Goal: Information Seeking & Learning: Learn about a topic

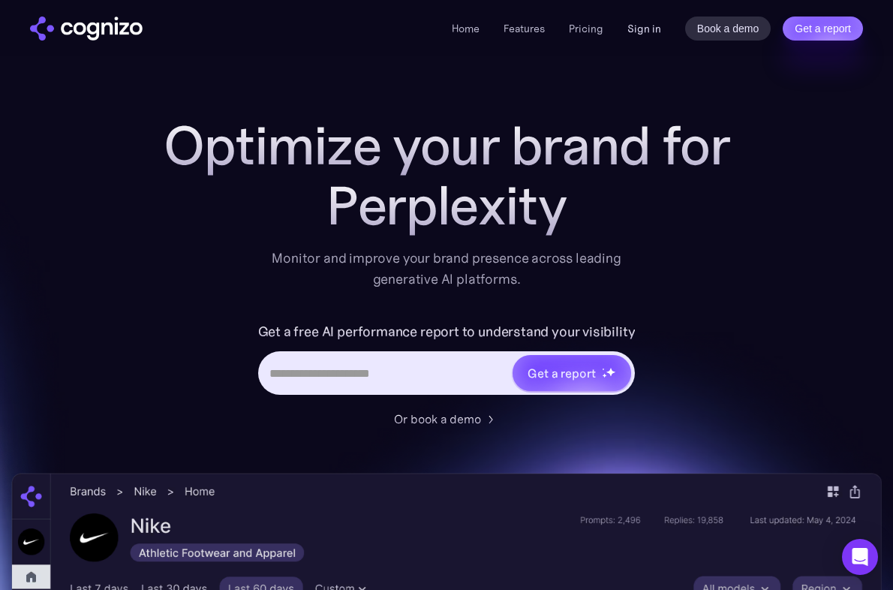
click at [645, 35] on link "Sign in" at bounding box center [644, 29] width 34 height 18
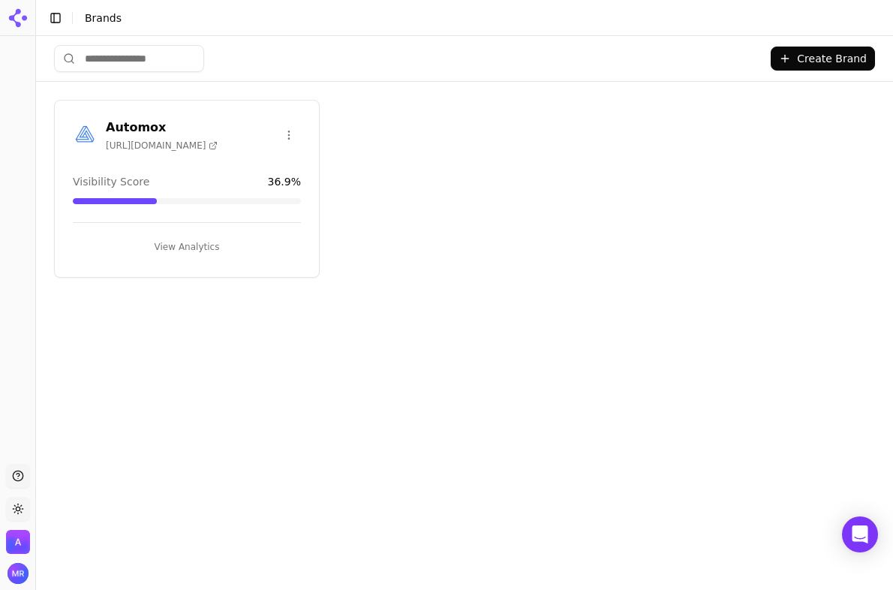
click at [245, 168] on div "Automox [URL][DOMAIN_NAME] Visibility Score 36.9 % View Analytics" at bounding box center [187, 189] width 266 height 178
click at [198, 239] on button "View Analytics" at bounding box center [187, 247] width 228 height 24
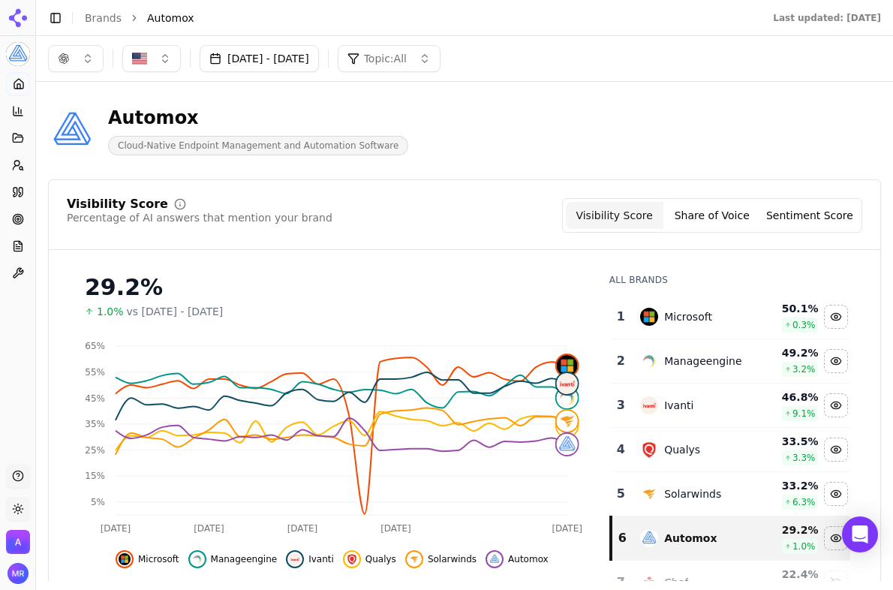
click at [407, 65] on span "Topic: All" at bounding box center [385, 58] width 43 height 15
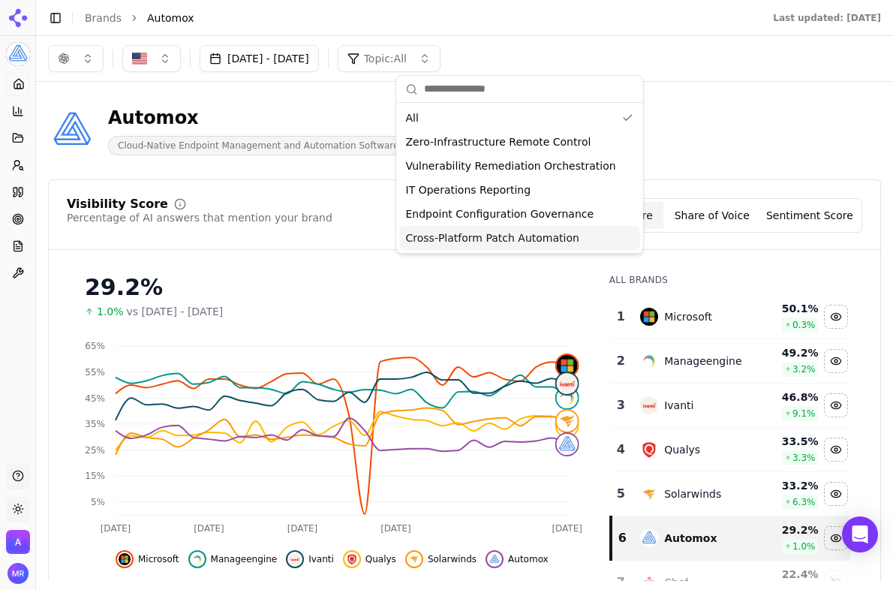
click at [445, 233] on span "Cross-Platform Patch Automation" at bounding box center [492, 237] width 173 height 15
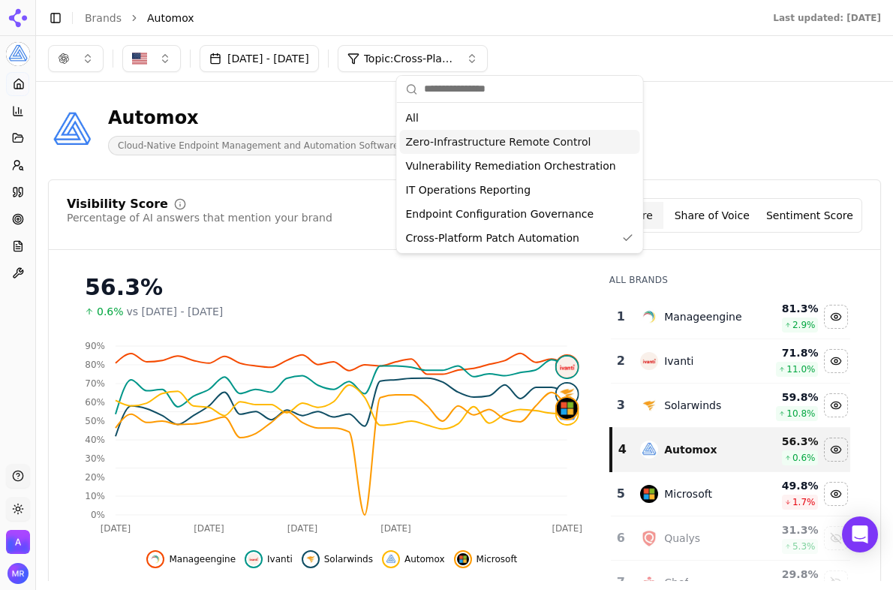
click at [654, 124] on div "Automox Cloud-Native Endpoint Management and Automation Software" at bounding box center [384, 131] width 673 height 50
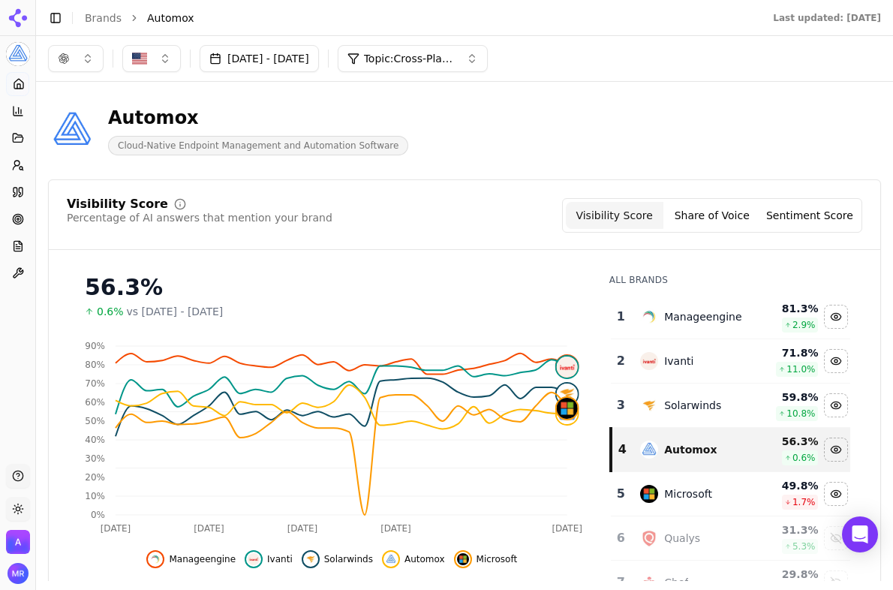
click at [454, 61] on span "Topic: Cross-Platform Patch Automation" at bounding box center [409, 58] width 90 height 15
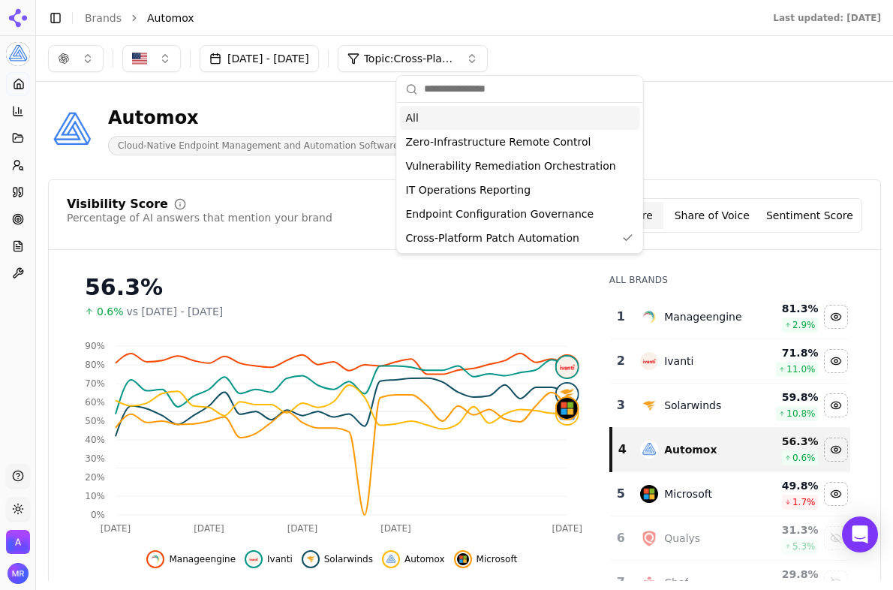
click at [502, 124] on div "All" at bounding box center [520, 118] width 240 height 24
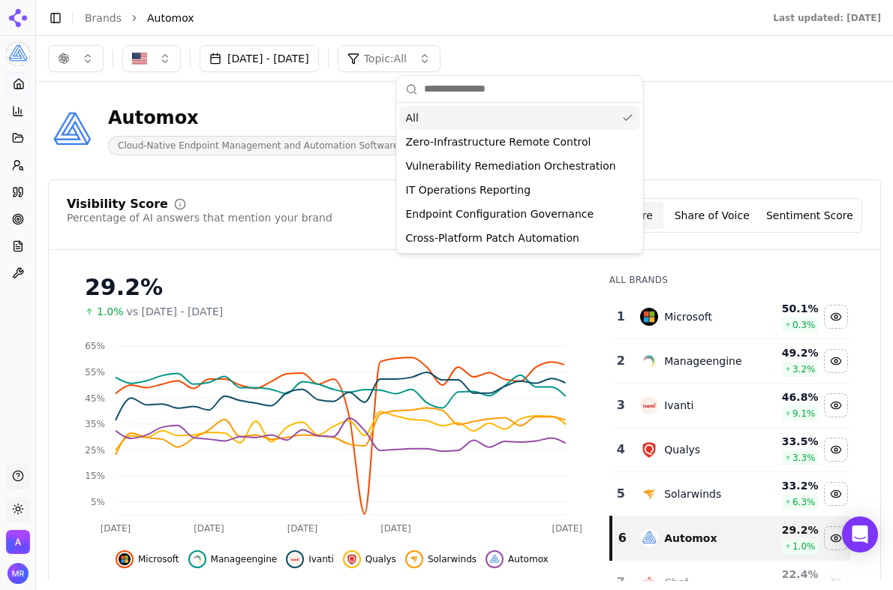
click at [636, 114] on div "Automox Cloud-Native Endpoint Management and Automation Software" at bounding box center [384, 131] width 673 height 50
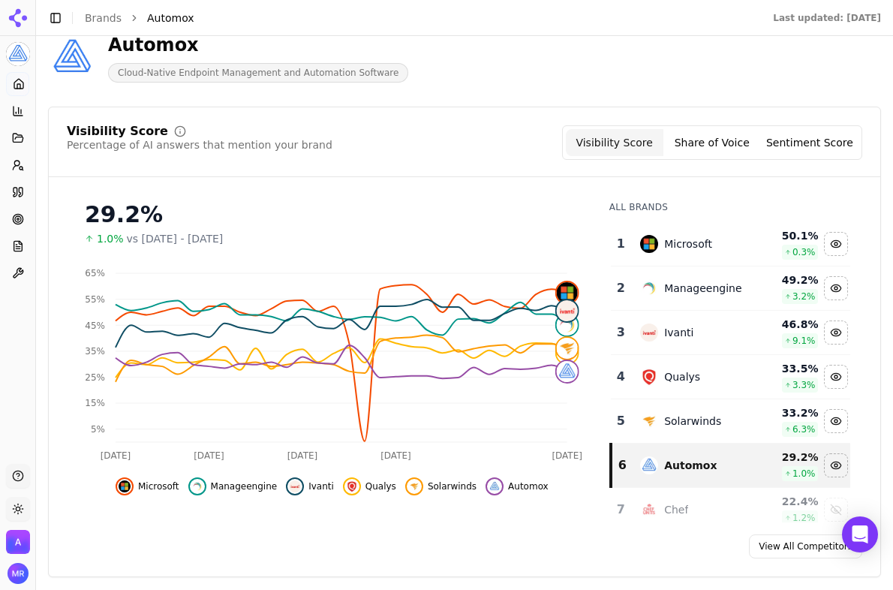
scroll to position [78, 0]
